Goal: Task Accomplishment & Management: Manage account settings

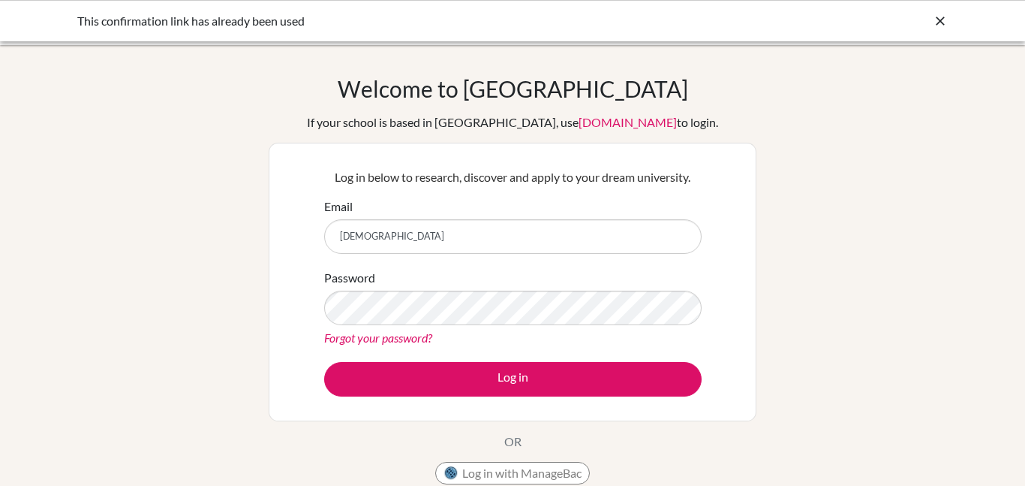
type input "[EMAIL_ADDRESS][DOMAIN_NAME]"
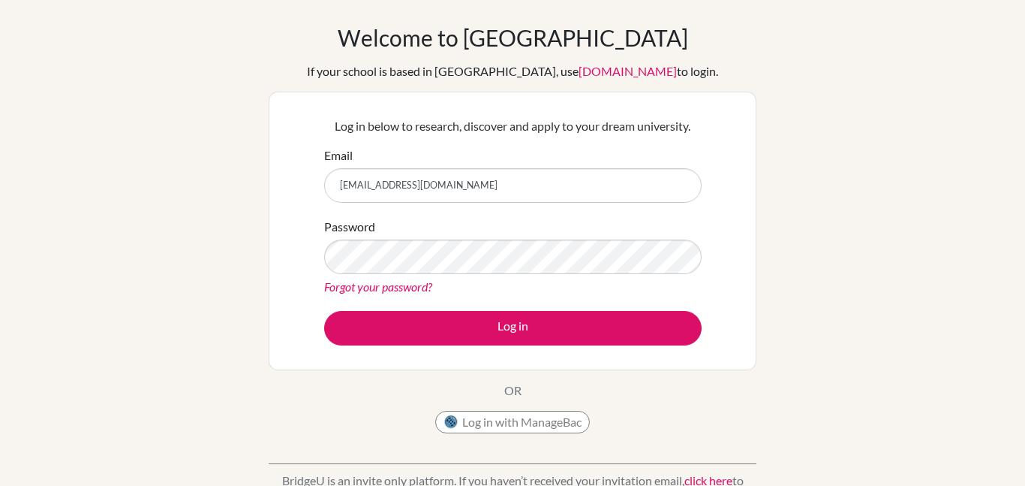
scroll to position [51, 0]
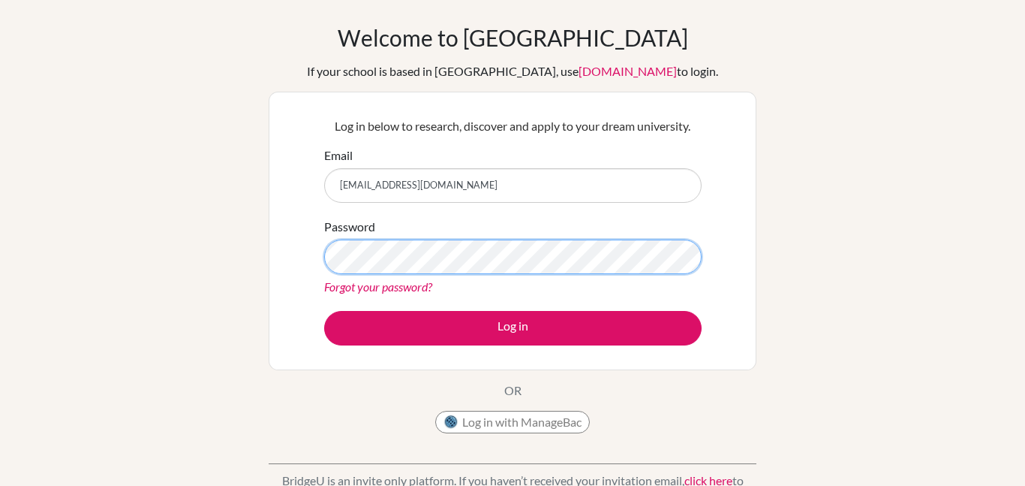
click at [324, 311] on button "Log in" at bounding box center [512, 328] width 377 height 35
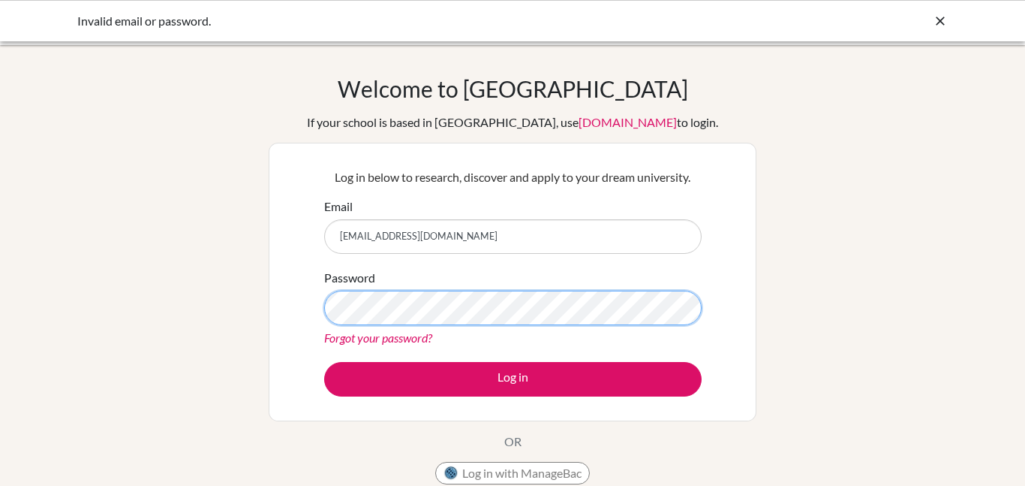
click at [324, 362] on button "Log in" at bounding box center [512, 379] width 377 height 35
click at [406, 242] on input "[EMAIL_ADDRESS][DOMAIN_NAME]" at bounding box center [512, 236] width 377 height 35
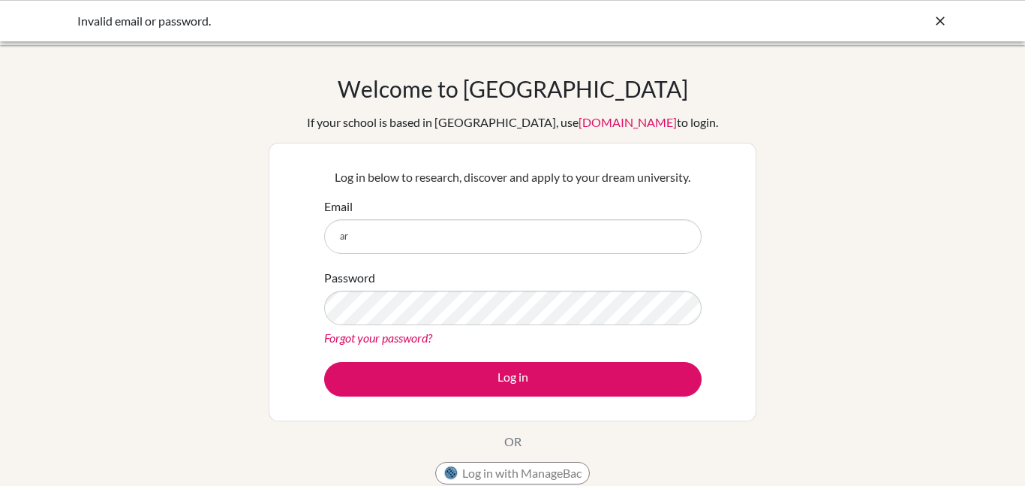
type input "a"
type input "mohammed.ariana@triplecschool.org"
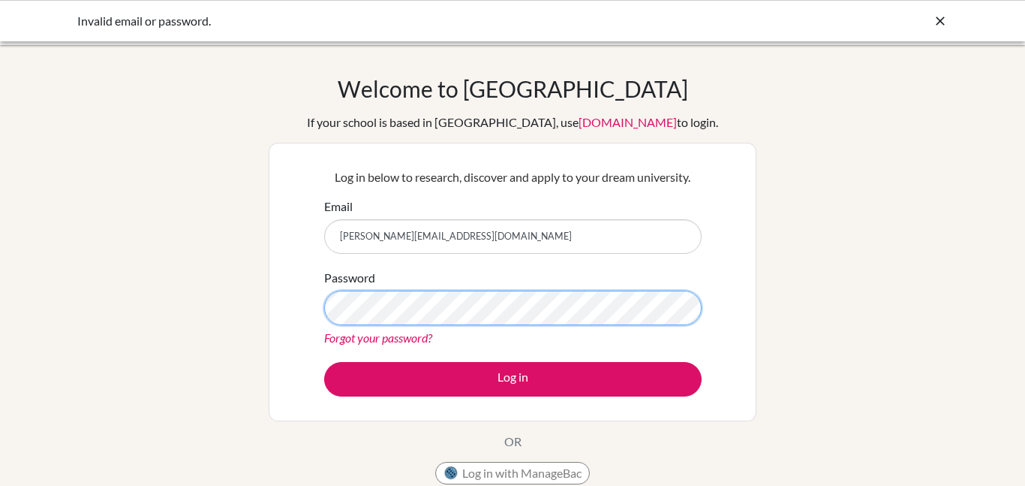
click at [324, 362] on button "Log in" at bounding box center [512, 379] width 377 height 35
